Goal: Navigation & Orientation: Find specific page/section

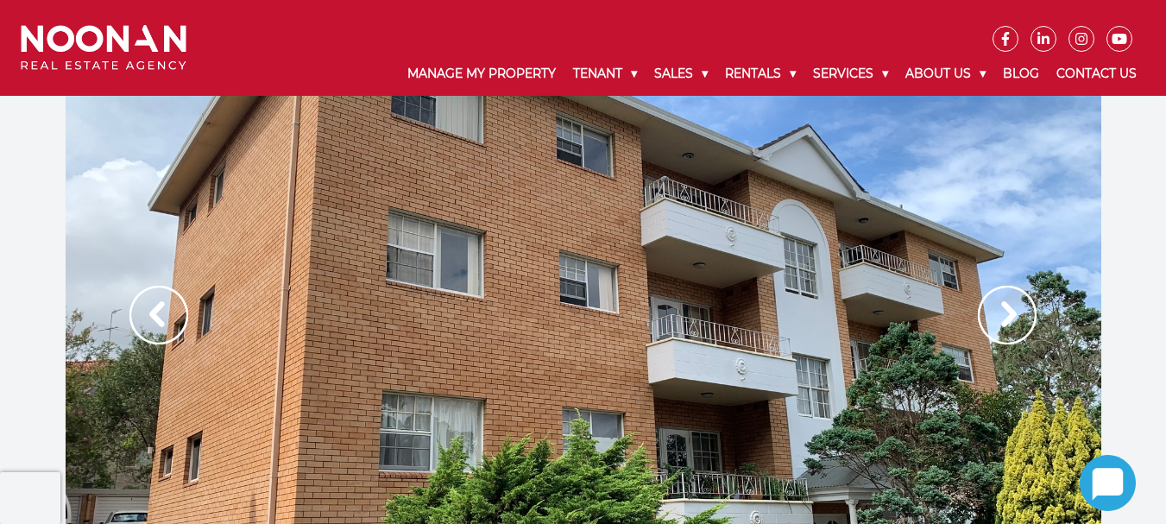
click at [1002, 319] on img at bounding box center [1007, 315] width 59 height 59
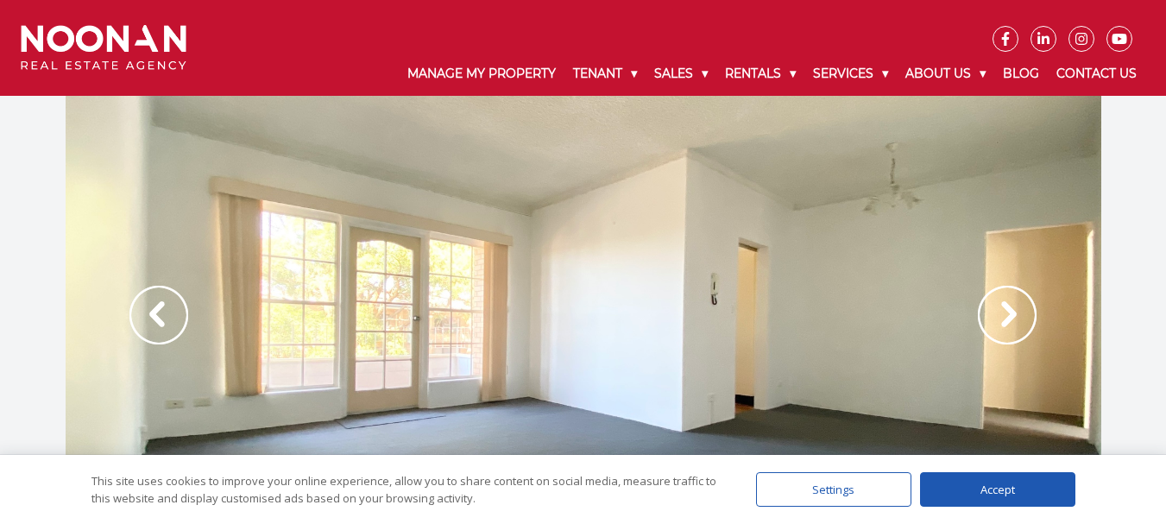
click at [673, 289] on div at bounding box center [583, 333] width 1035 height 475
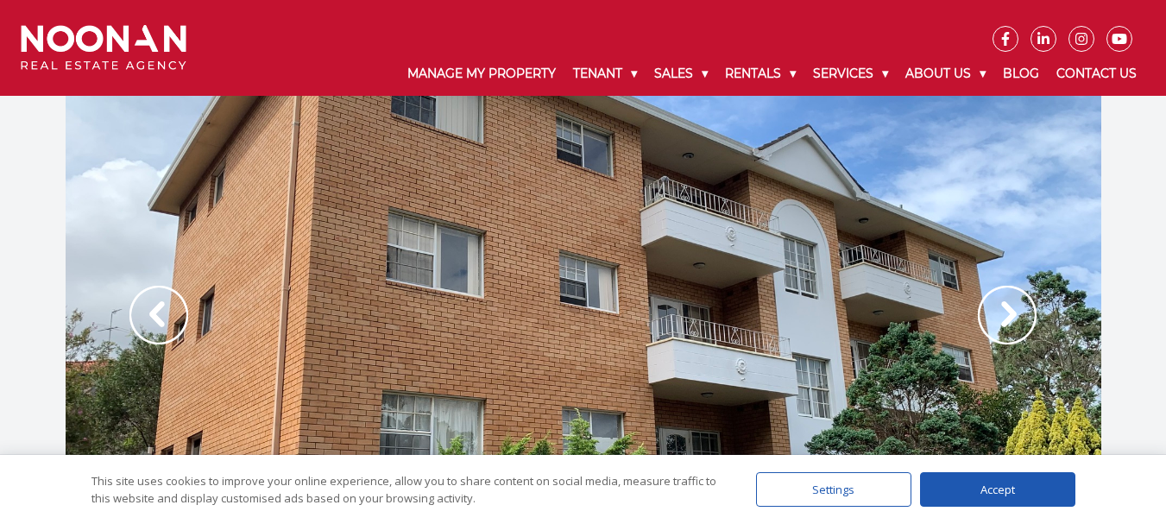
click at [1005, 314] on img at bounding box center [1007, 315] width 59 height 59
